Goal: Book appointment/travel/reservation

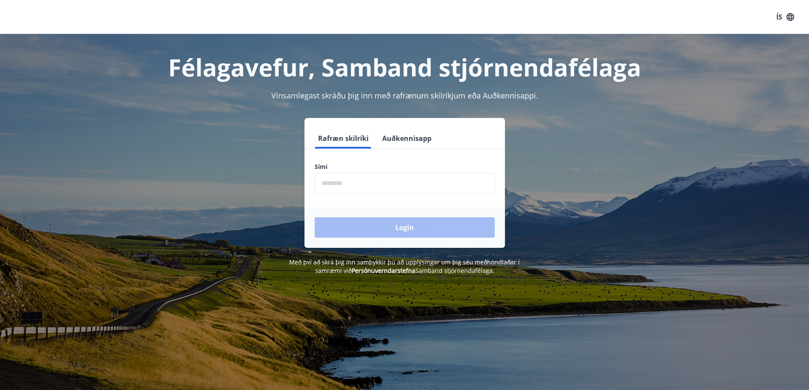
click at [358, 183] on input "phone" at bounding box center [405, 183] width 180 height 21
type input "********"
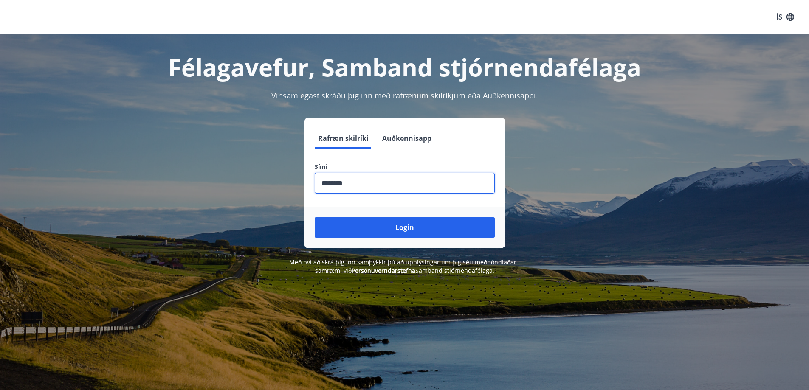
click at [419, 226] on button "Login" at bounding box center [405, 227] width 180 height 20
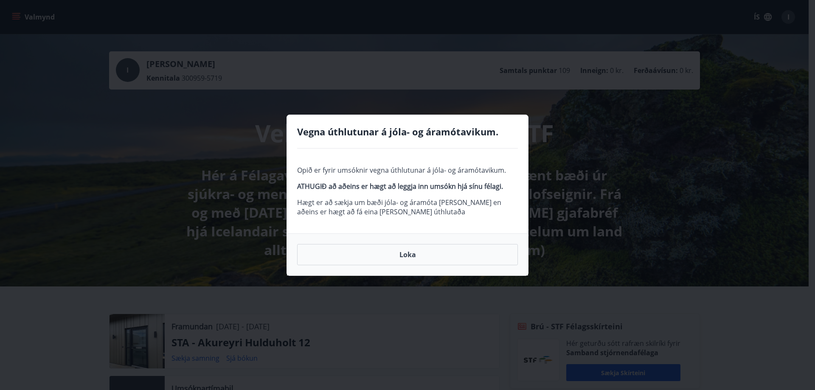
click at [409, 253] on button "Loka" at bounding box center [407, 254] width 221 height 21
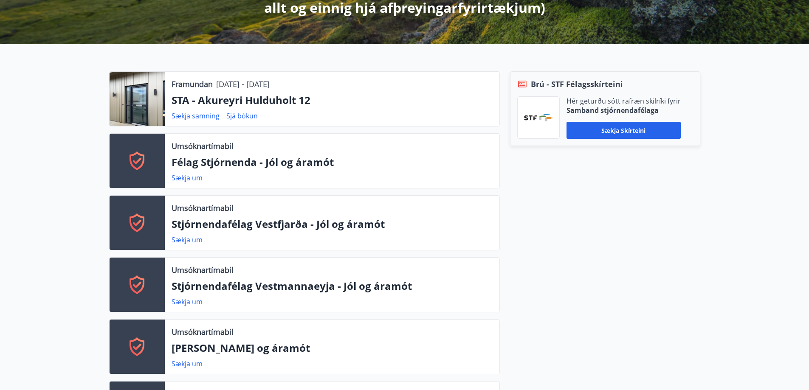
scroll to position [127, 0]
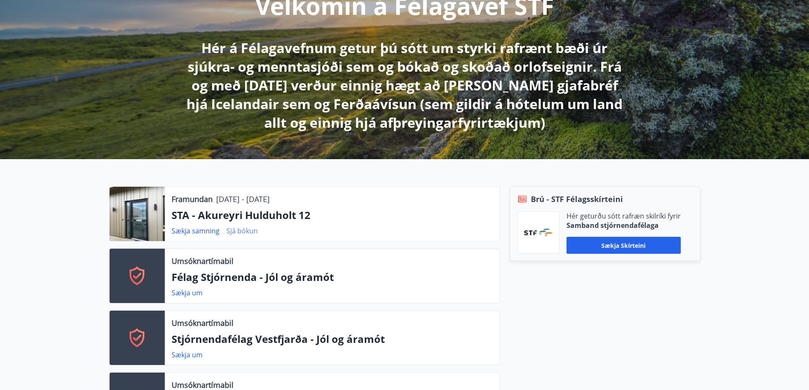
click at [249, 227] on link "Sjá bókun" at bounding box center [241, 230] width 31 height 9
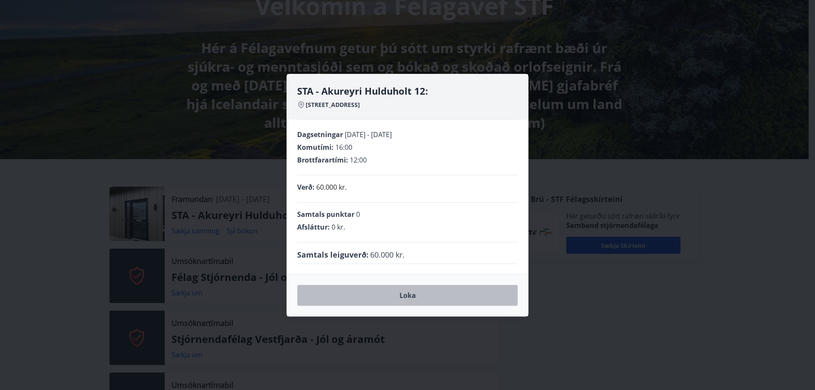
click at [410, 292] on button "Loka" at bounding box center [407, 295] width 221 height 21
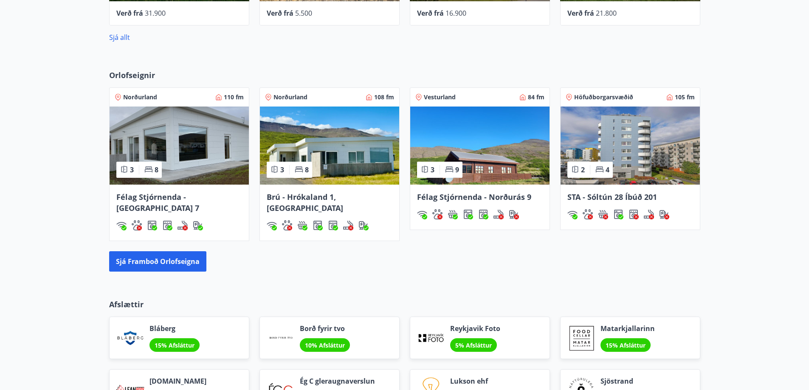
scroll to position [934, 0]
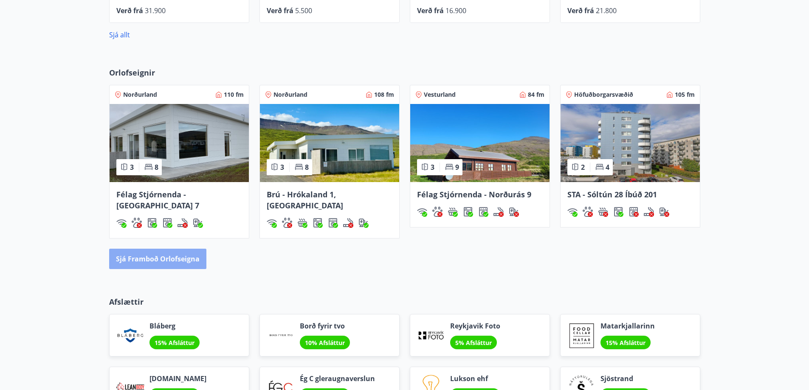
click at [155, 249] on button "Sjá framboð orlofseigna" at bounding box center [157, 259] width 97 height 20
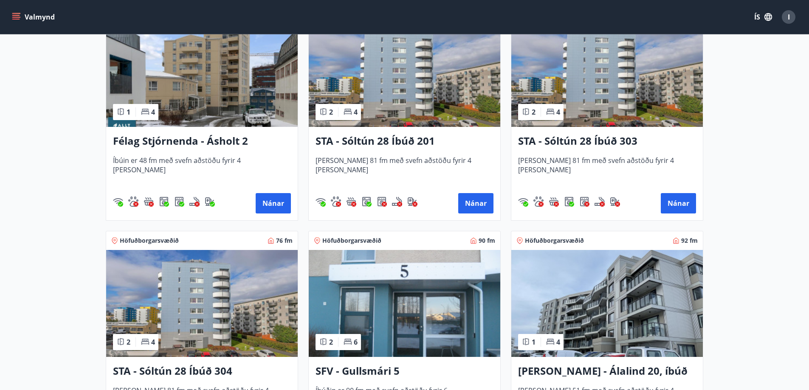
scroll to position [807, 0]
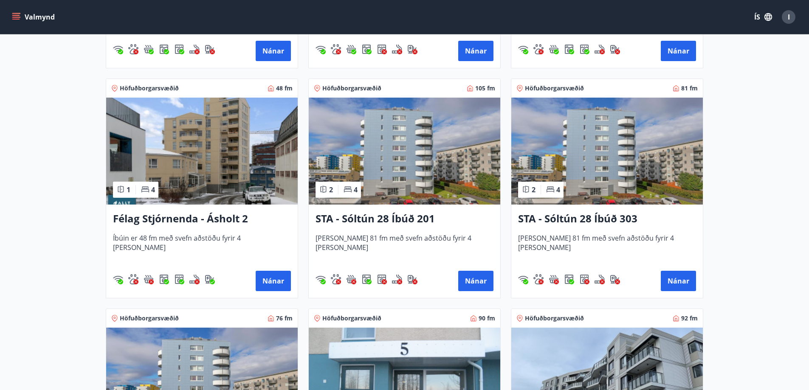
click at [40, 14] on button "Valmynd" at bounding box center [34, 16] width 48 height 15
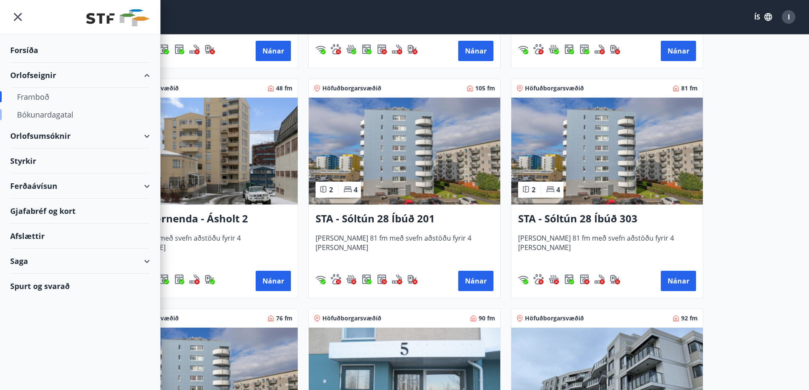
click at [56, 111] on div "Bókunardagatal" at bounding box center [80, 115] width 126 height 18
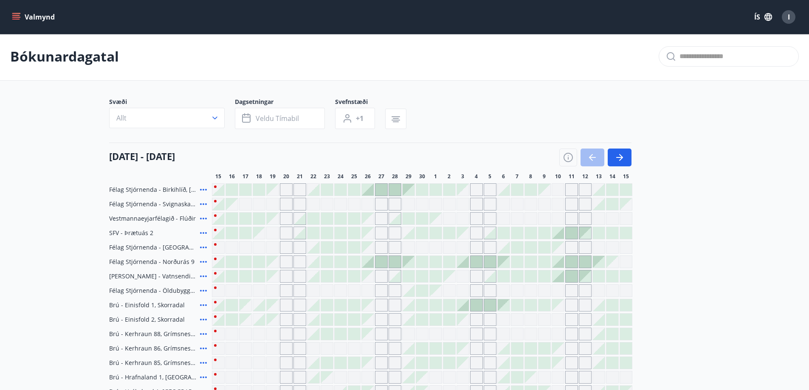
scroll to position [302, 0]
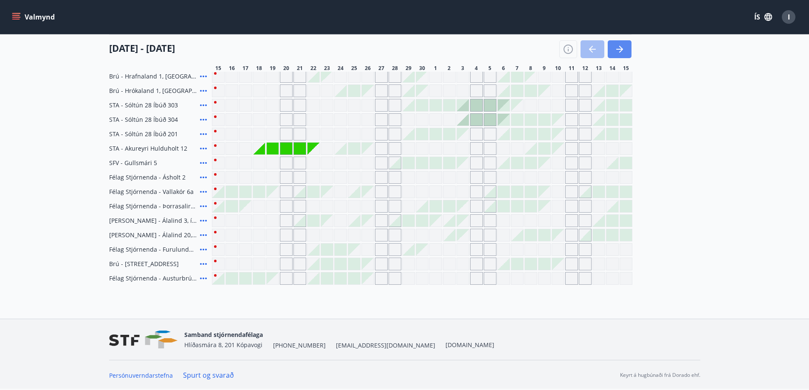
click at [616, 45] on icon "button" at bounding box center [620, 49] width 10 height 10
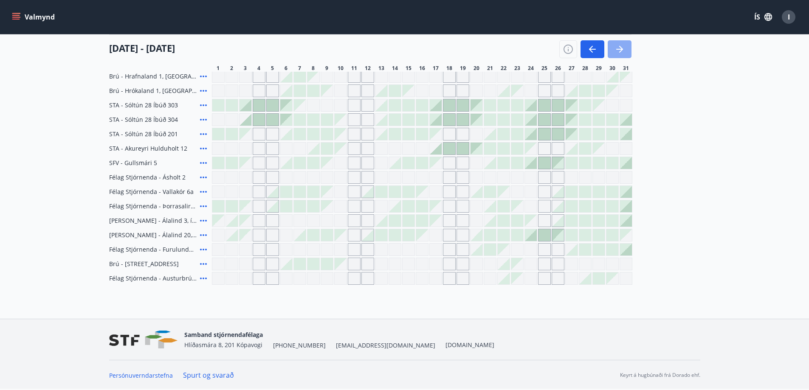
click at [620, 45] on icon "button" at bounding box center [620, 49] width 10 height 10
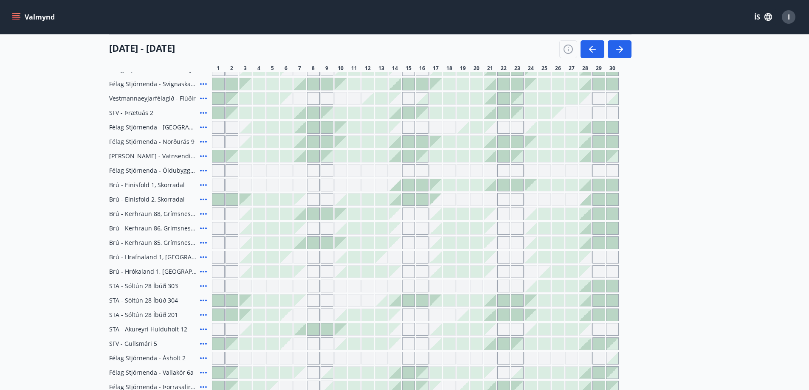
scroll to position [90, 0]
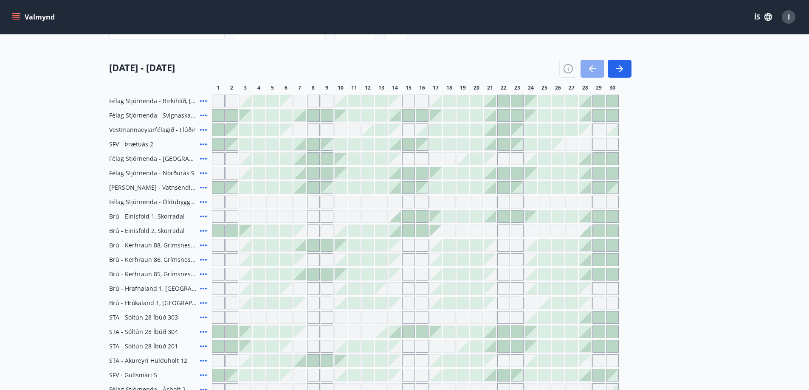
click at [592, 65] on icon "button" at bounding box center [592, 69] width 10 height 10
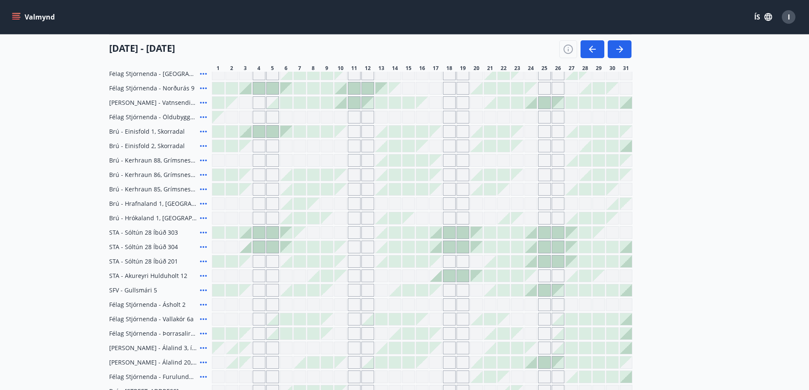
scroll to position [133, 0]
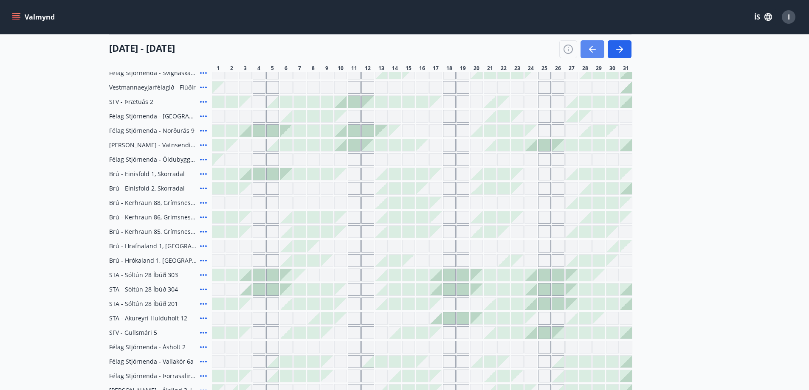
click at [590, 47] on icon "button" at bounding box center [592, 49] width 10 height 10
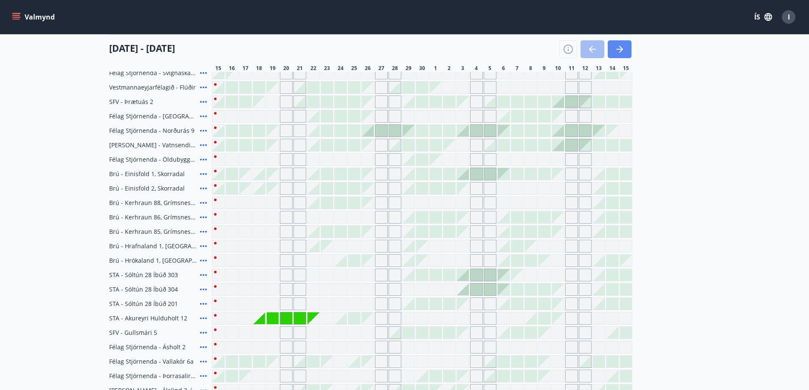
click at [620, 46] on icon "button" at bounding box center [621, 49] width 4 height 7
